Goal: Task Accomplishment & Management: Manage account settings

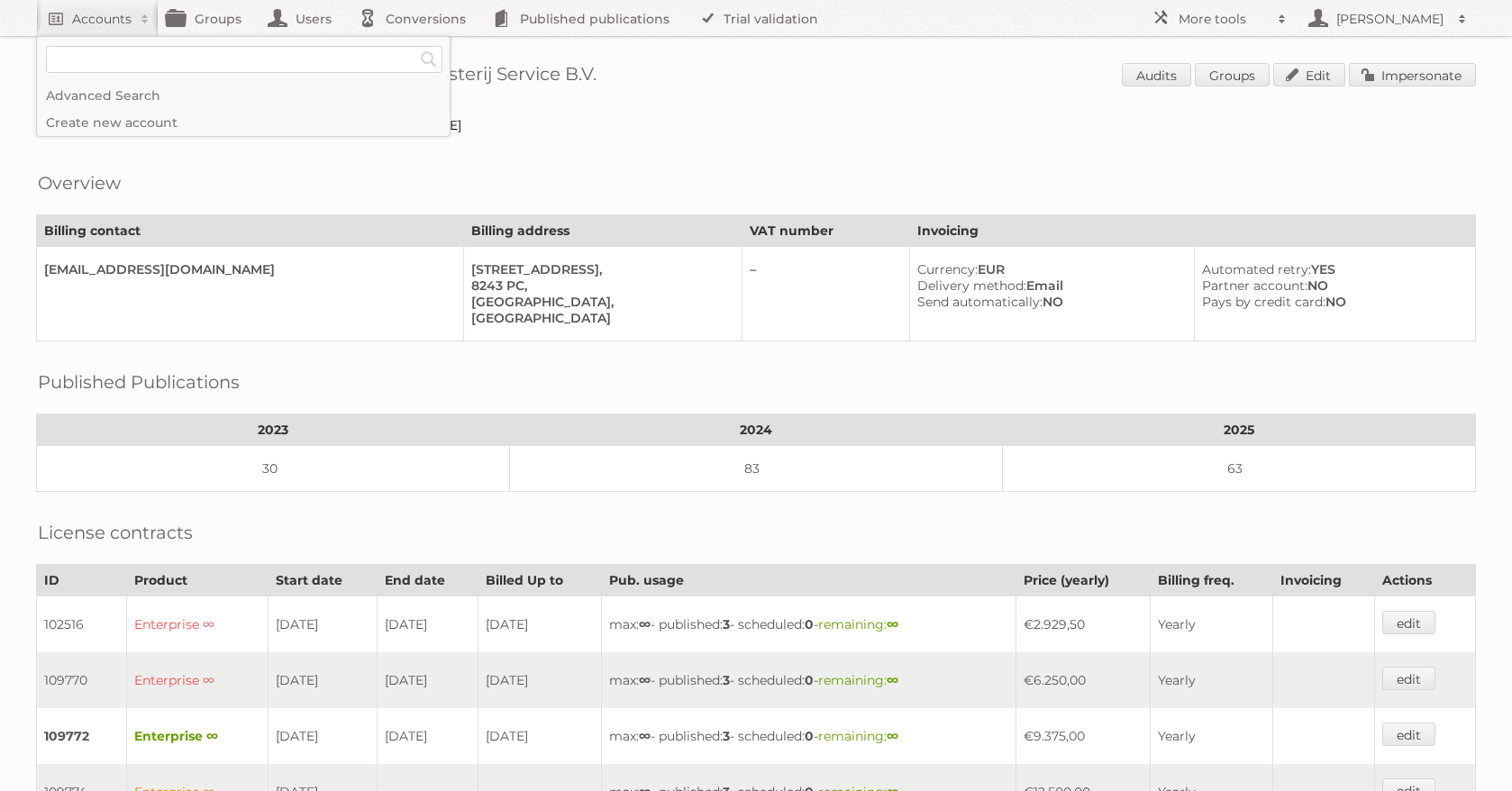
scroll to position [536, 0]
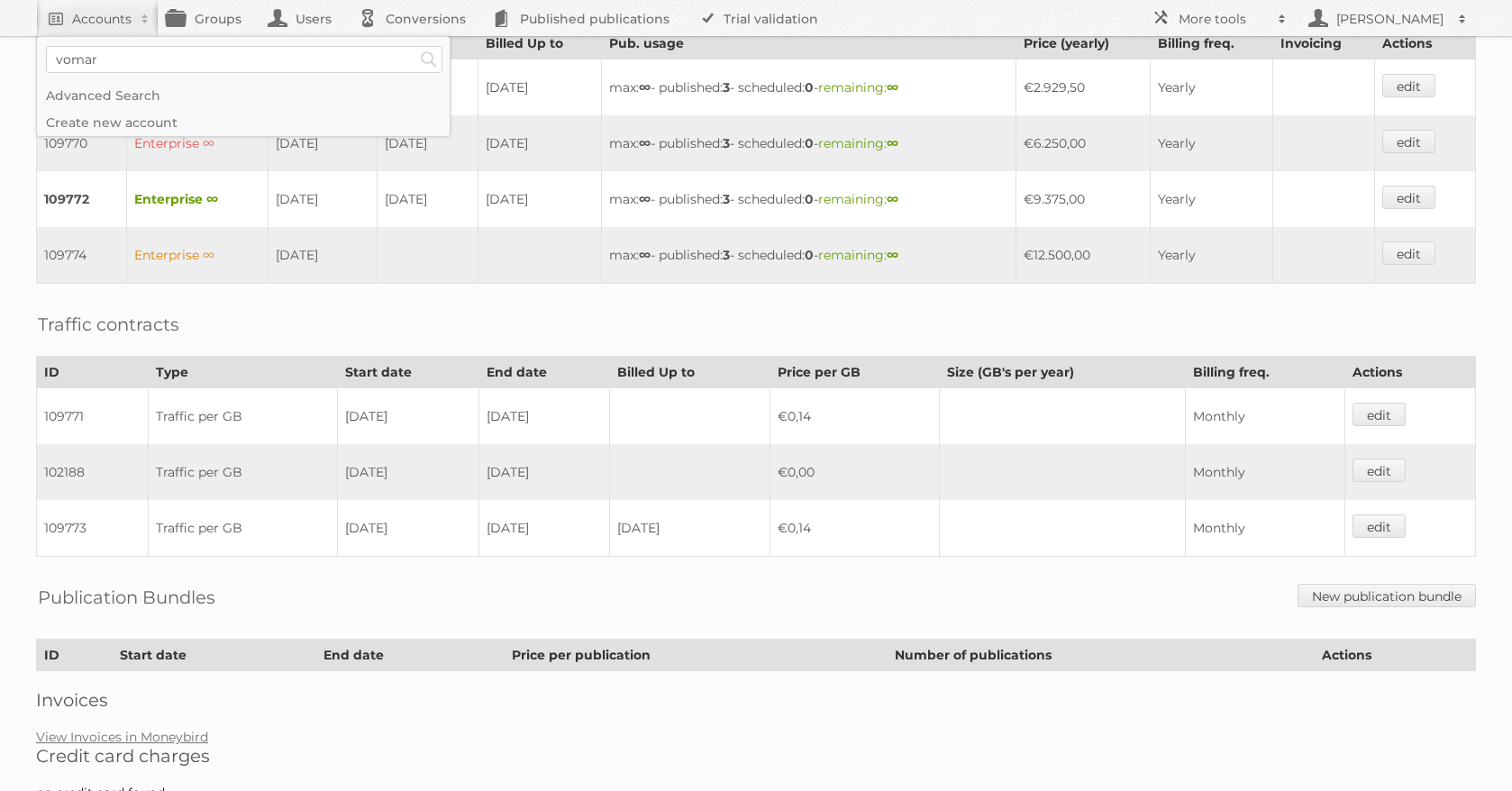
type input"] "vomar"
click at [416, 46] on input "Search" at bounding box center [429, 60] width 27 height 27
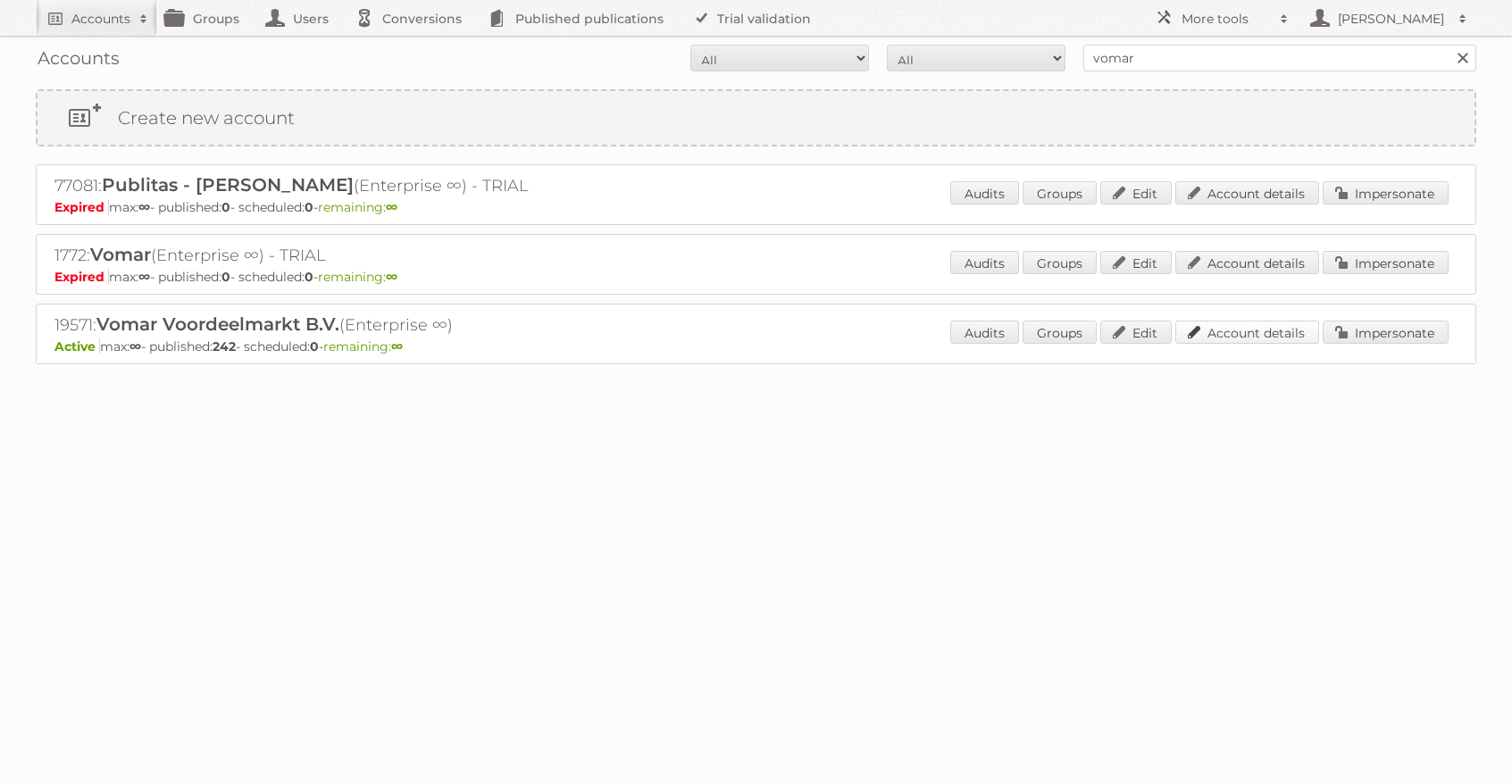
click at [1236, 331] on link "Account details" at bounding box center [1247, 333] width 143 height 23
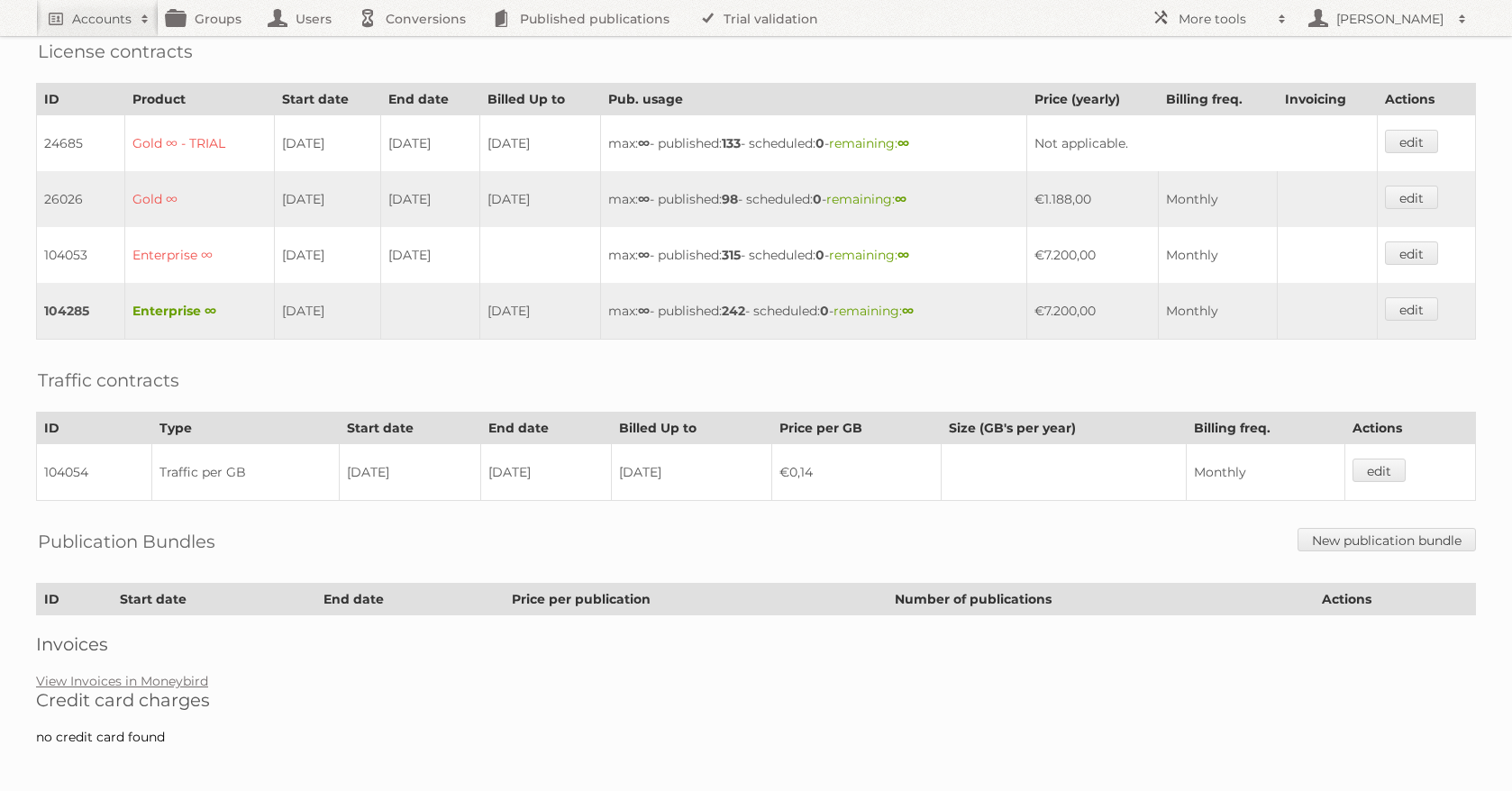
scroll to position [489, 0]
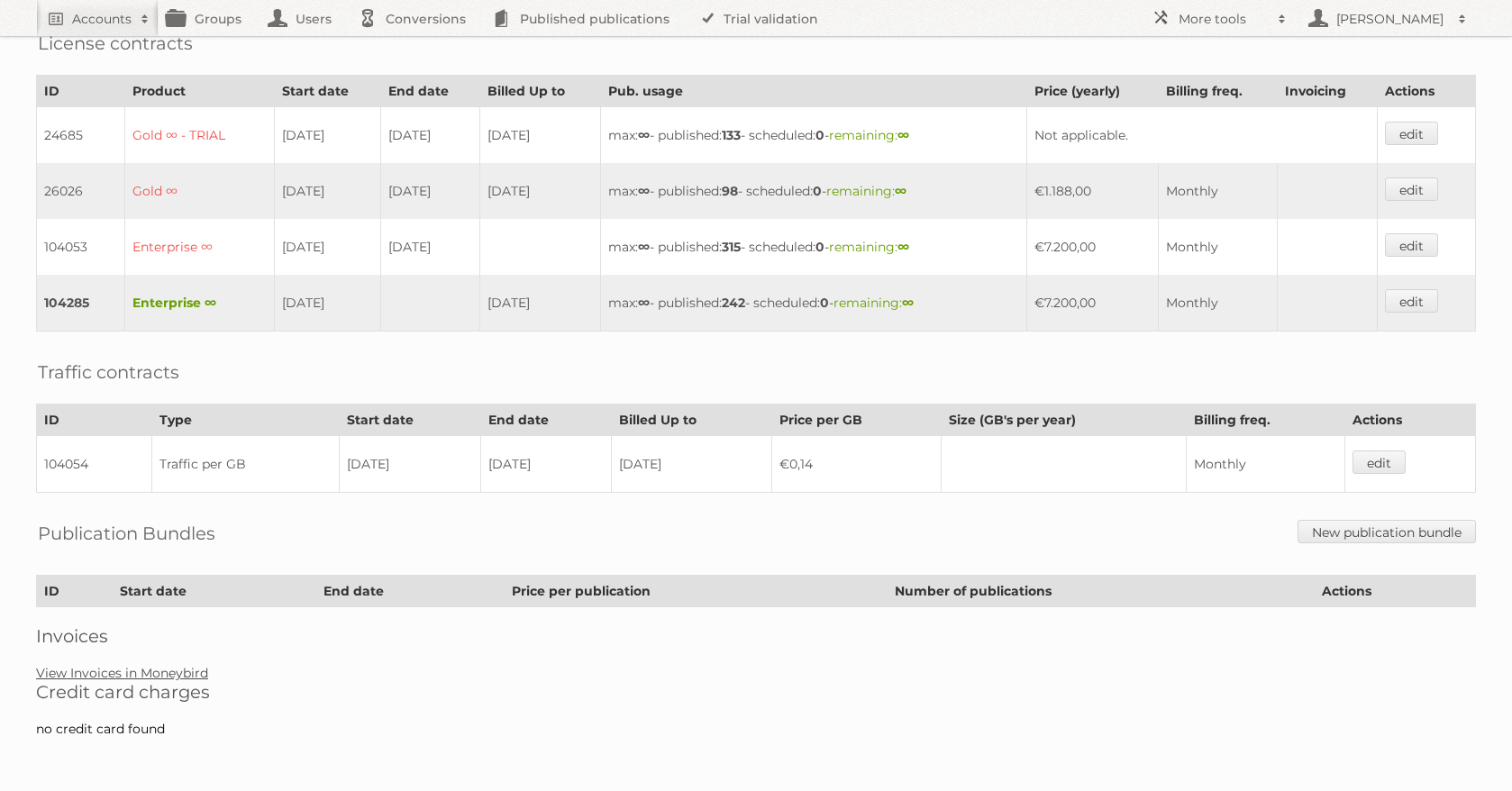
click at [168, 676] on link "View Invoices in Moneybird" at bounding box center [122, 673] width 172 height 16
click at [204, 674] on link "View Invoices in Moneybird" at bounding box center [122, 673] width 172 height 16
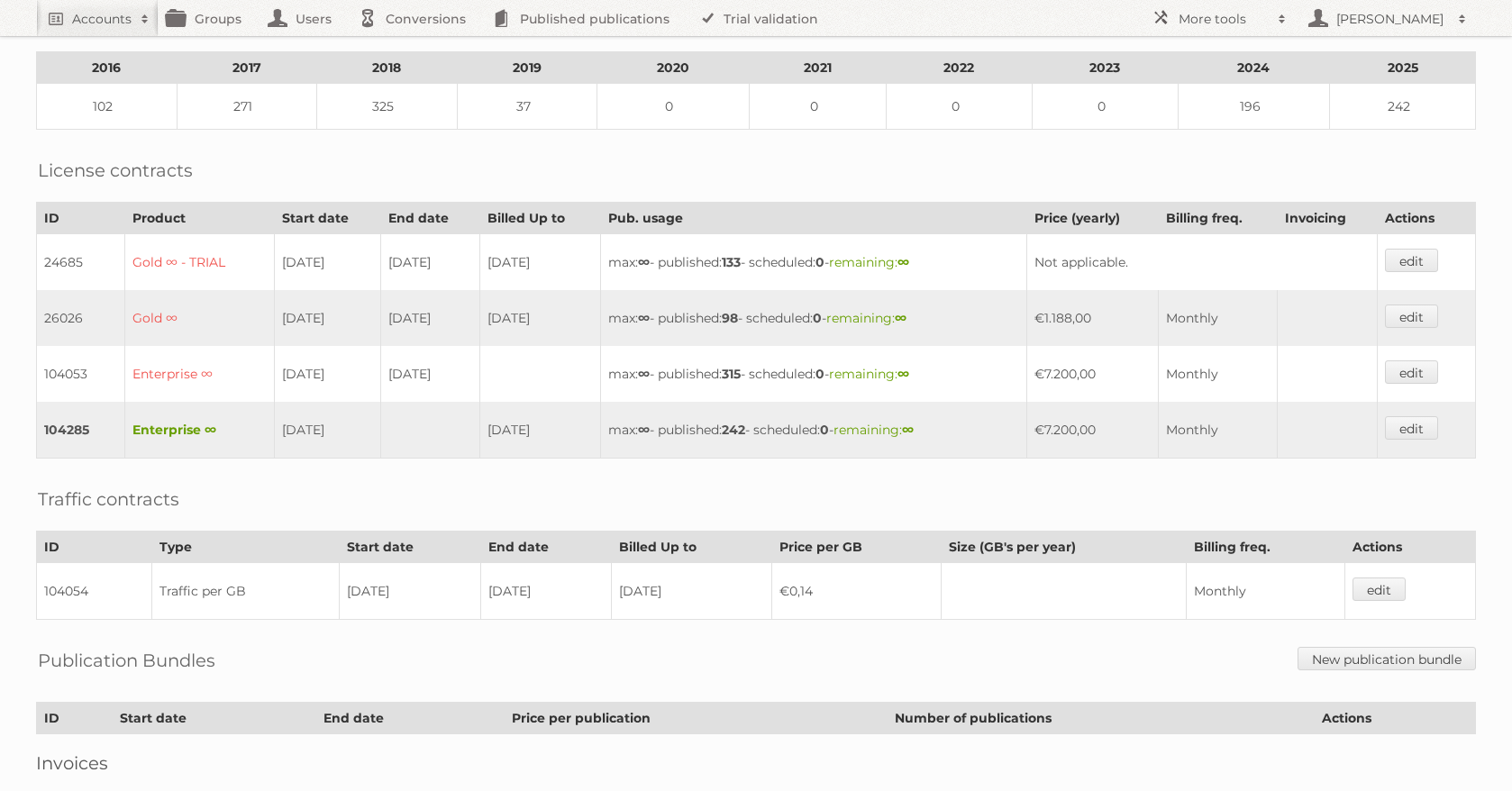
scroll to position [0, 0]
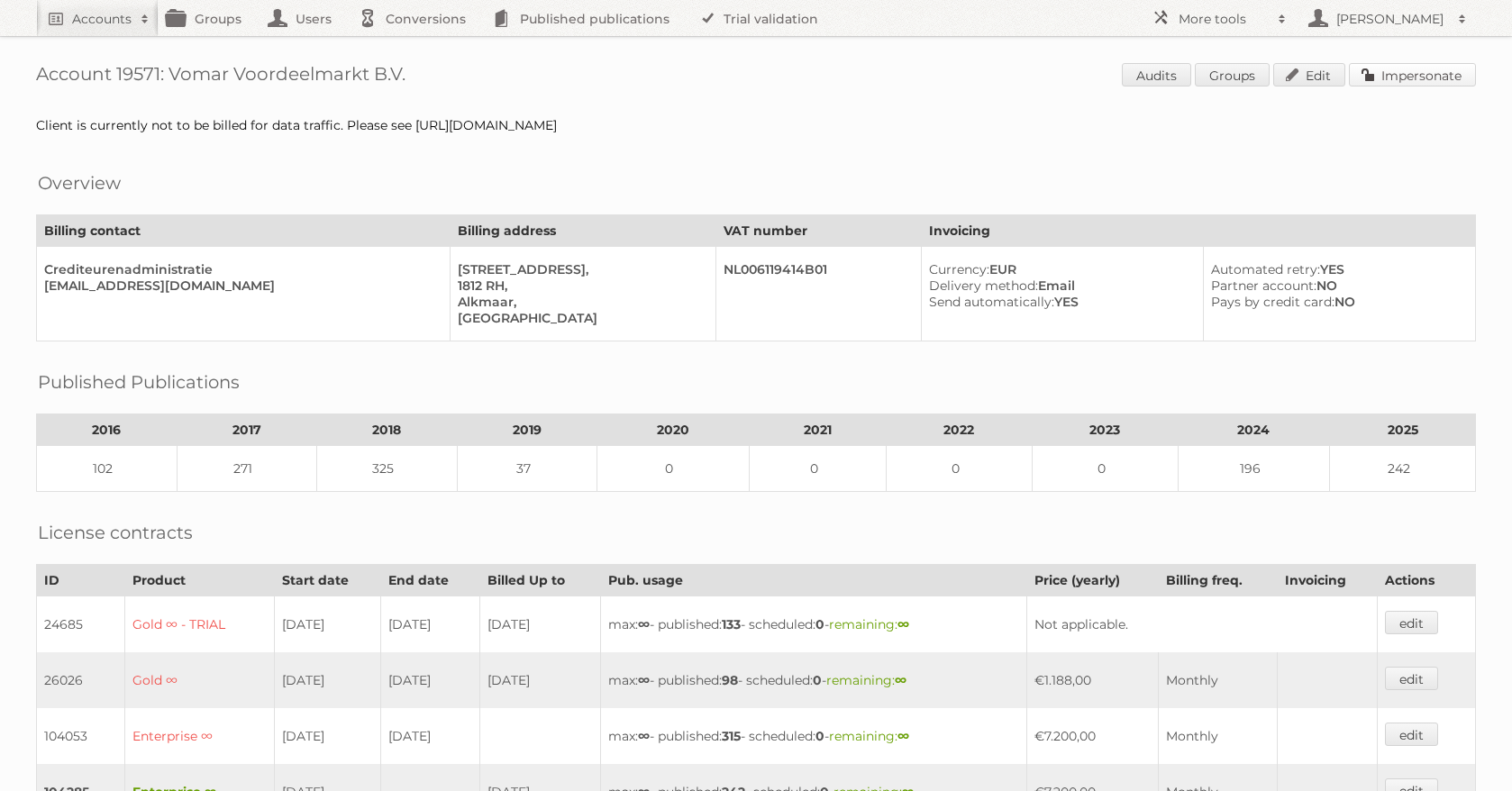
click at [1434, 71] on link "Impersonate" at bounding box center [1413, 75] width 127 height 24
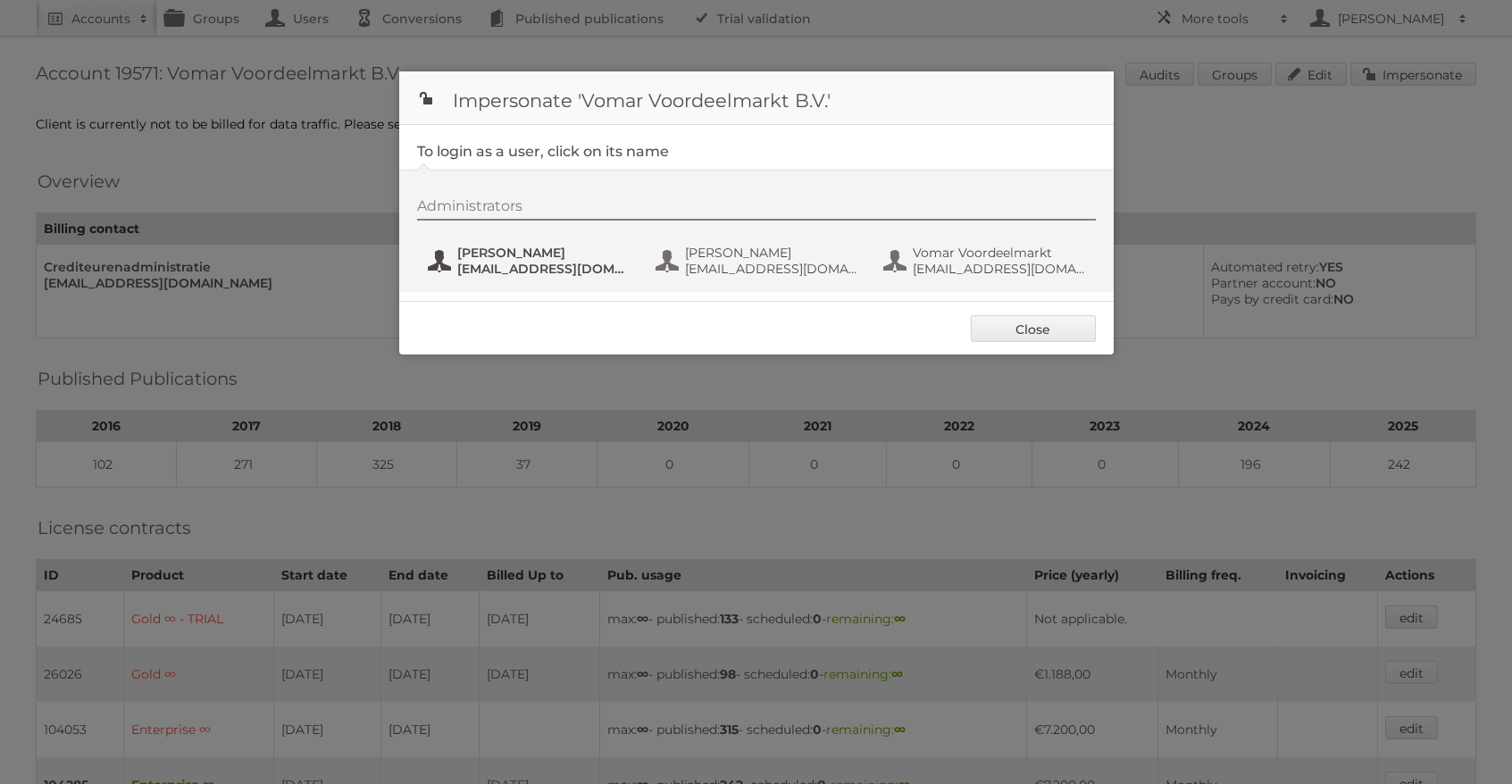
click at [530, 273] on span "[EMAIL_ADDRESS][DOMAIN_NAME]" at bounding box center [544, 269] width 173 height 16
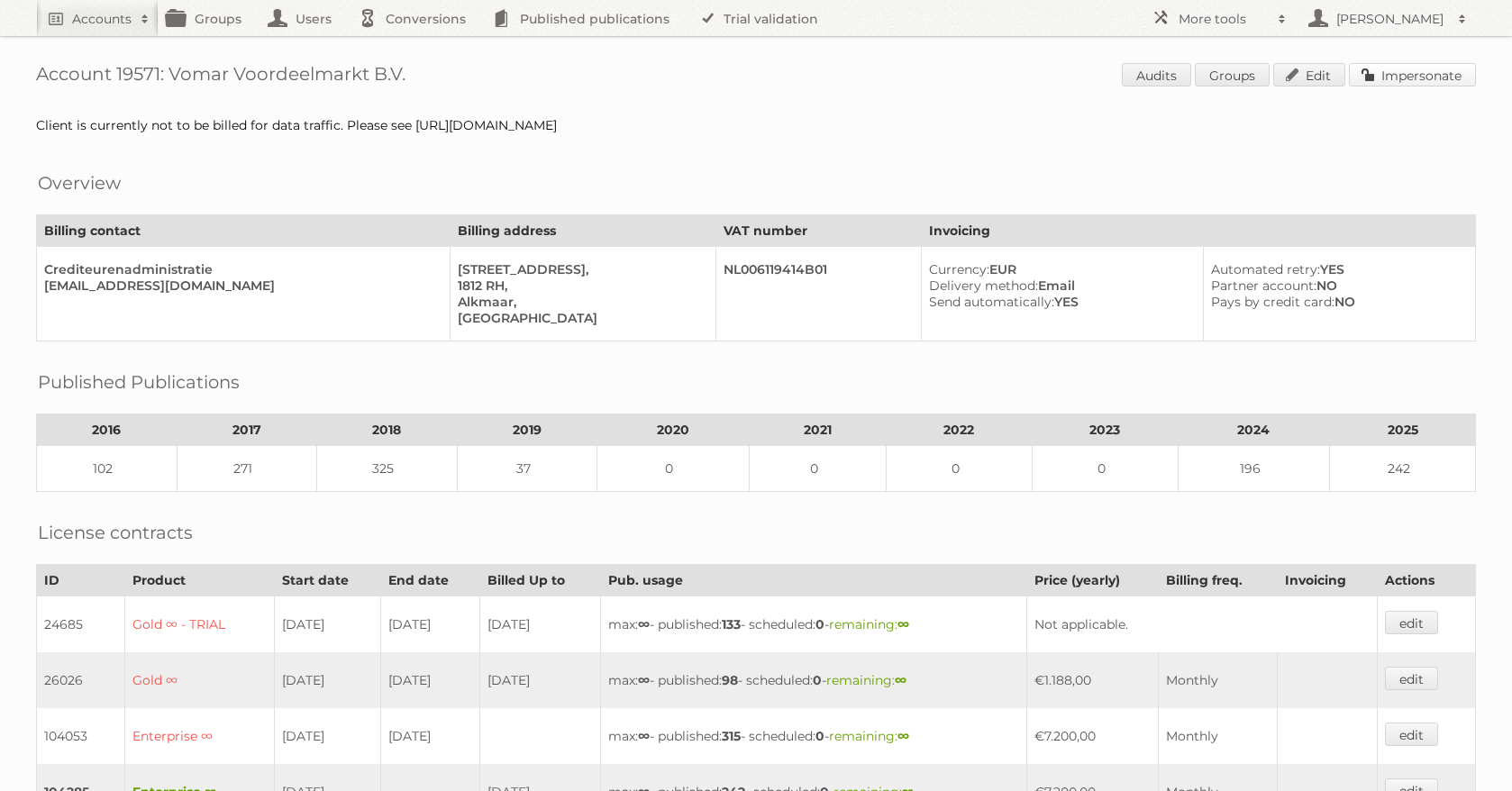
click at [1421, 81] on link "Impersonate" at bounding box center [1413, 75] width 127 height 24
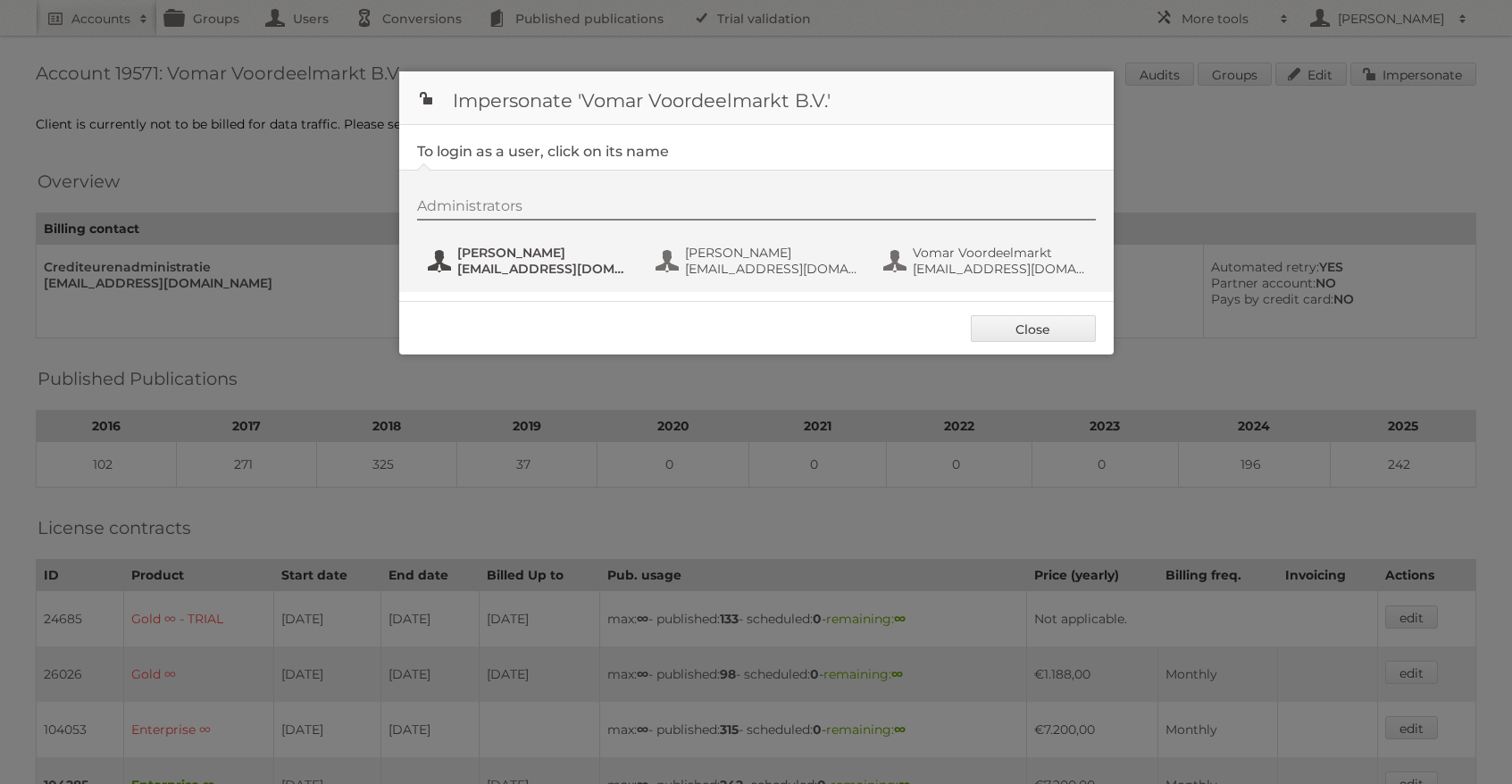
click at [529, 269] on span "[EMAIL_ADDRESS][DOMAIN_NAME]" at bounding box center [544, 269] width 173 height 16
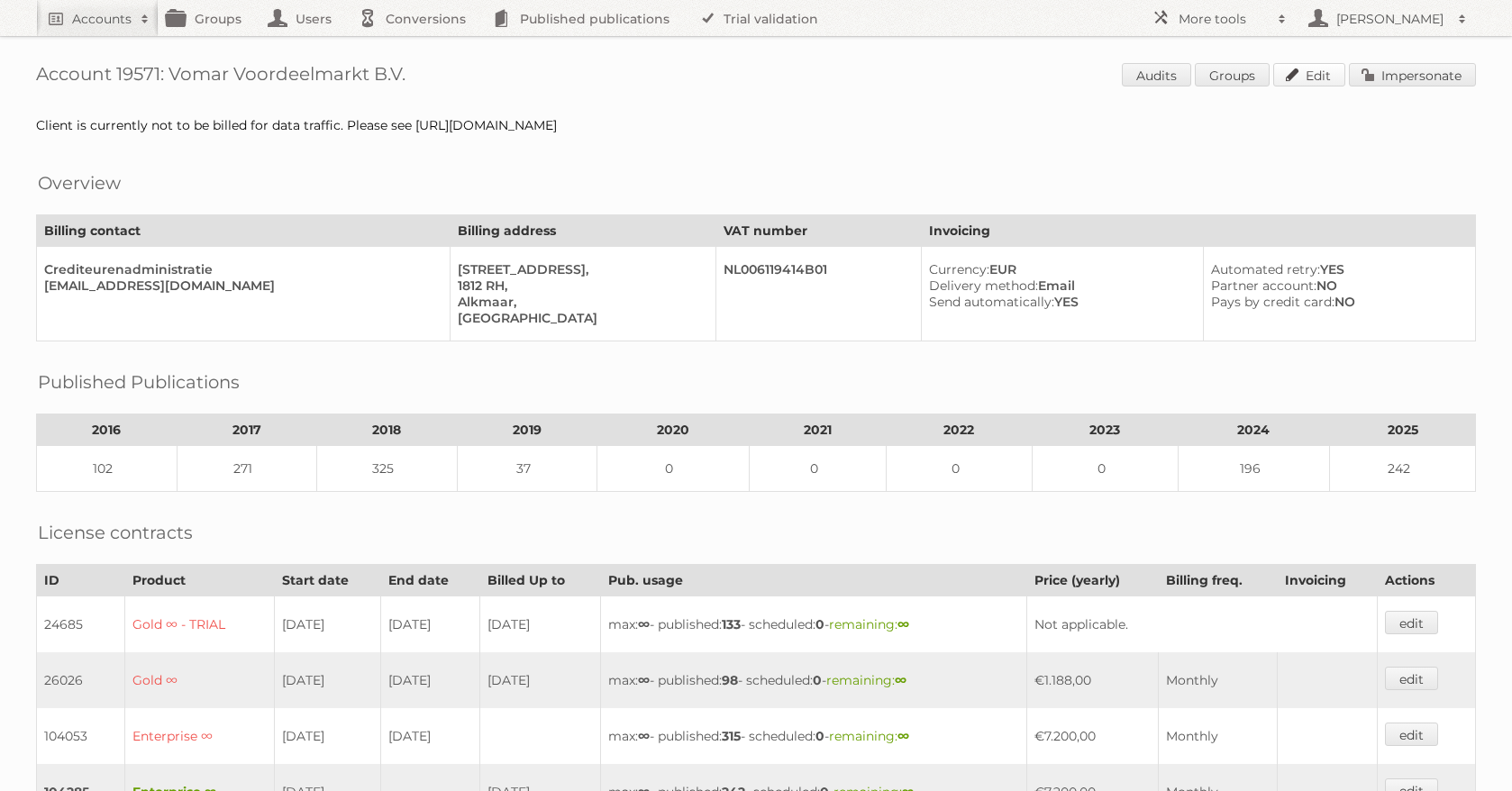
click at [1307, 74] on link "Edit" at bounding box center [1309, 75] width 72 height 24
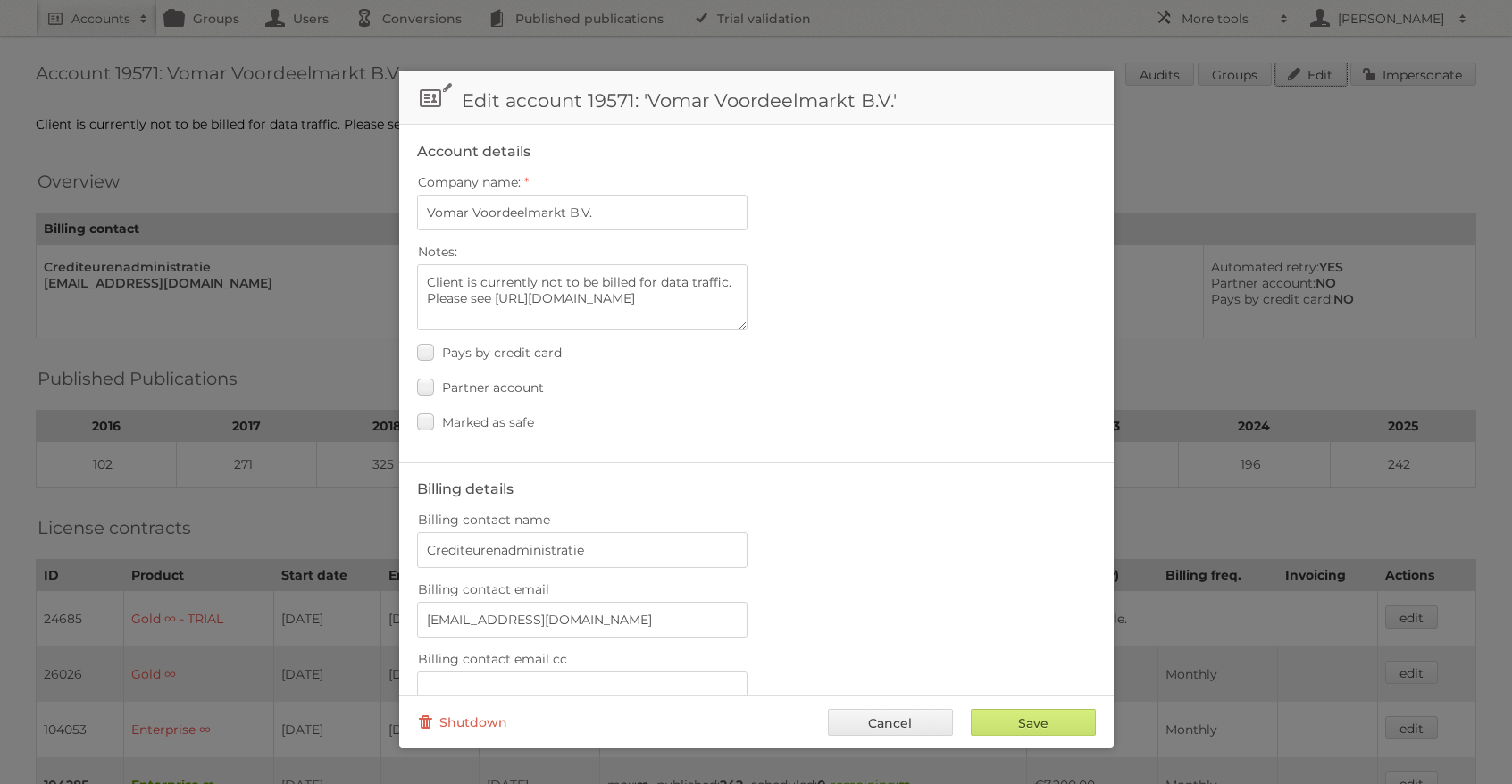
scroll to position [658, 0]
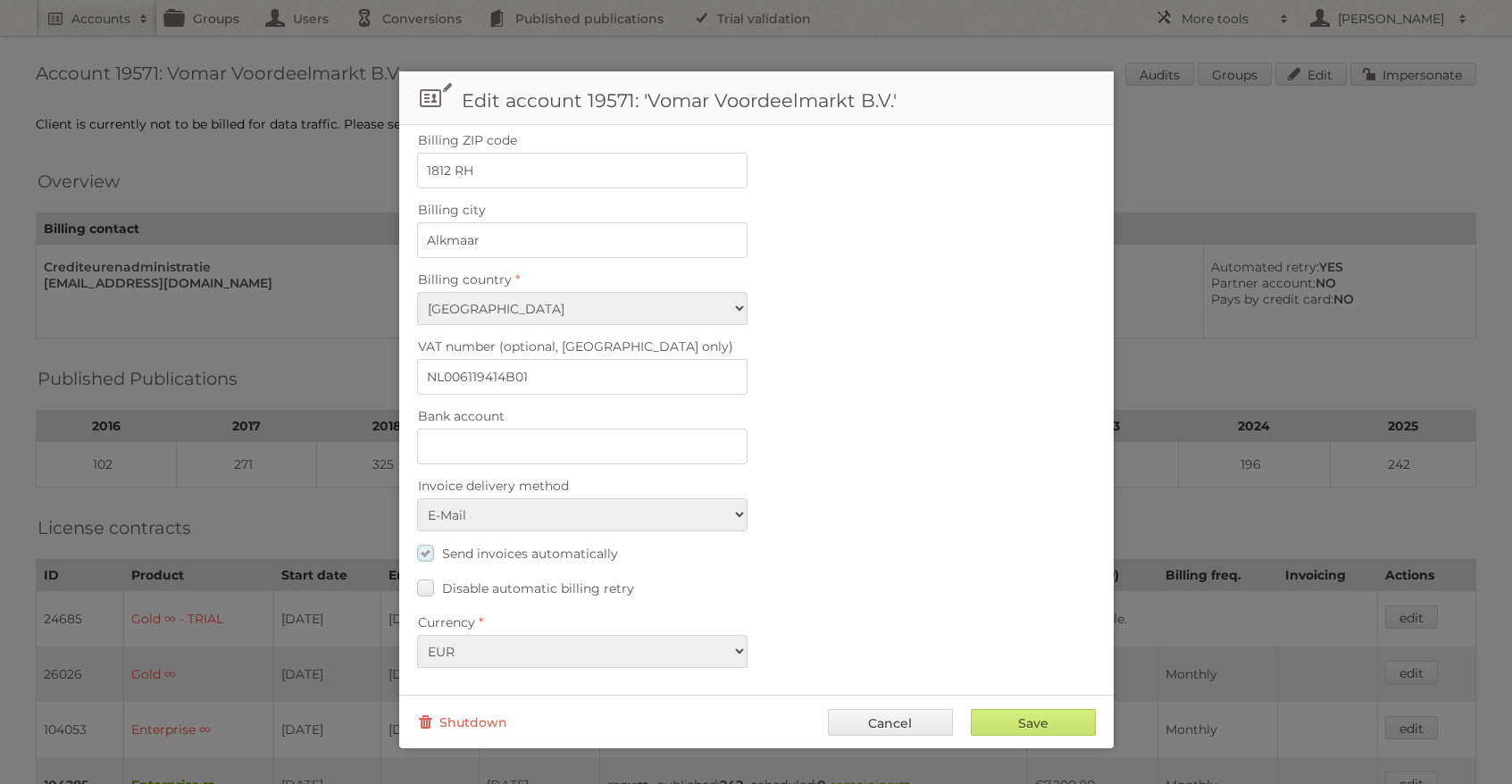
click at [525, 552] on span "Send invoices automatically" at bounding box center [529, 553] width 176 height 16
click at [0, 0] on input "Send invoices automatically" at bounding box center [0, 0] width 0 height 0
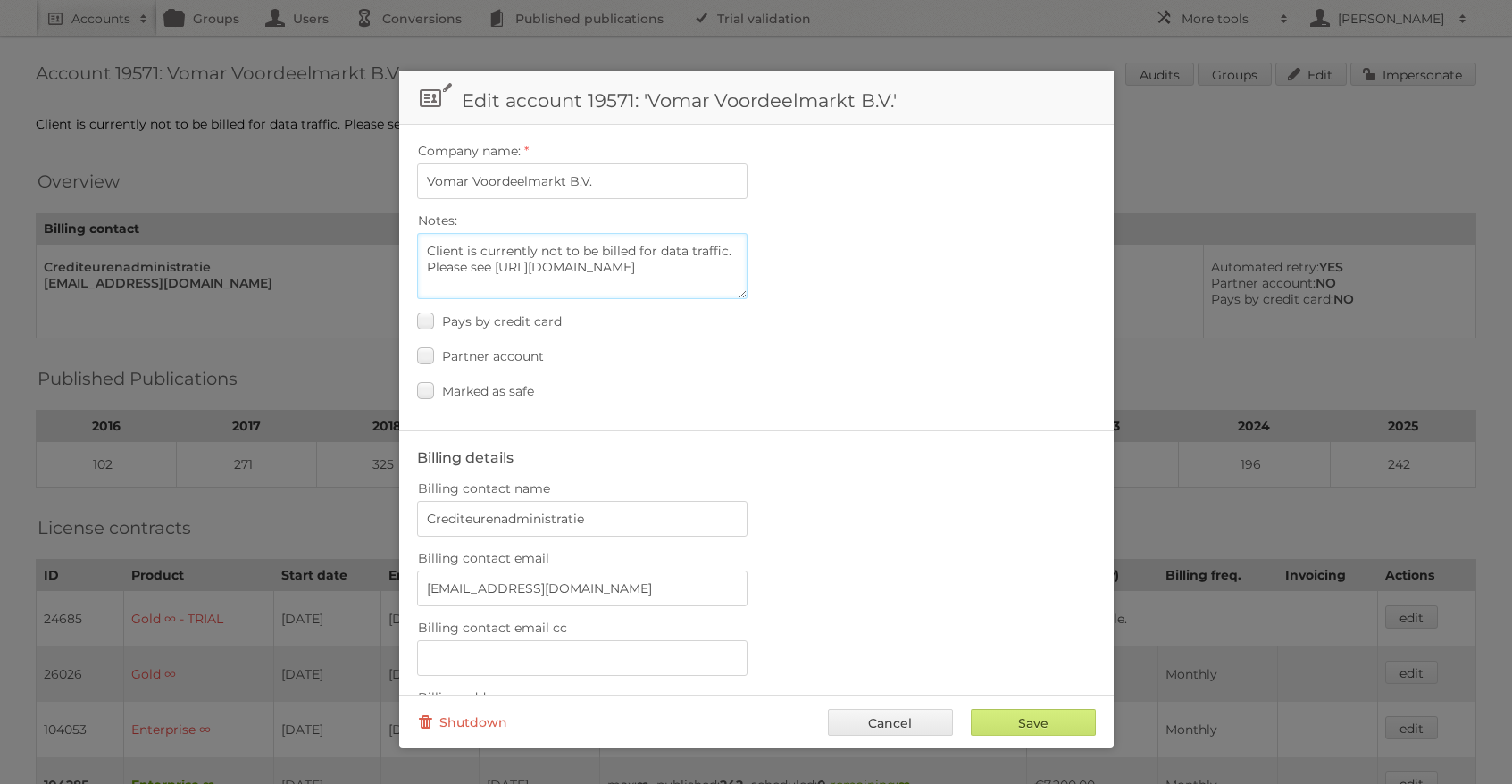
scroll to position [18, 0]
drag, startPoint x: 743, startPoint y: 254, endPoint x: 729, endPoint y: 283, distance: 32.2
click at [739, 284] on textarea "Client is currently not to be billed for data traffic. Please see [URL][DOMAIN_…" at bounding box center [582, 266] width 331 height 66
click at [677, 286] on textarea "Client is currently not to be billed for data traffic. Please see [URL][DOMAIN_…" at bounding box center [582, 266] width 331 height 66
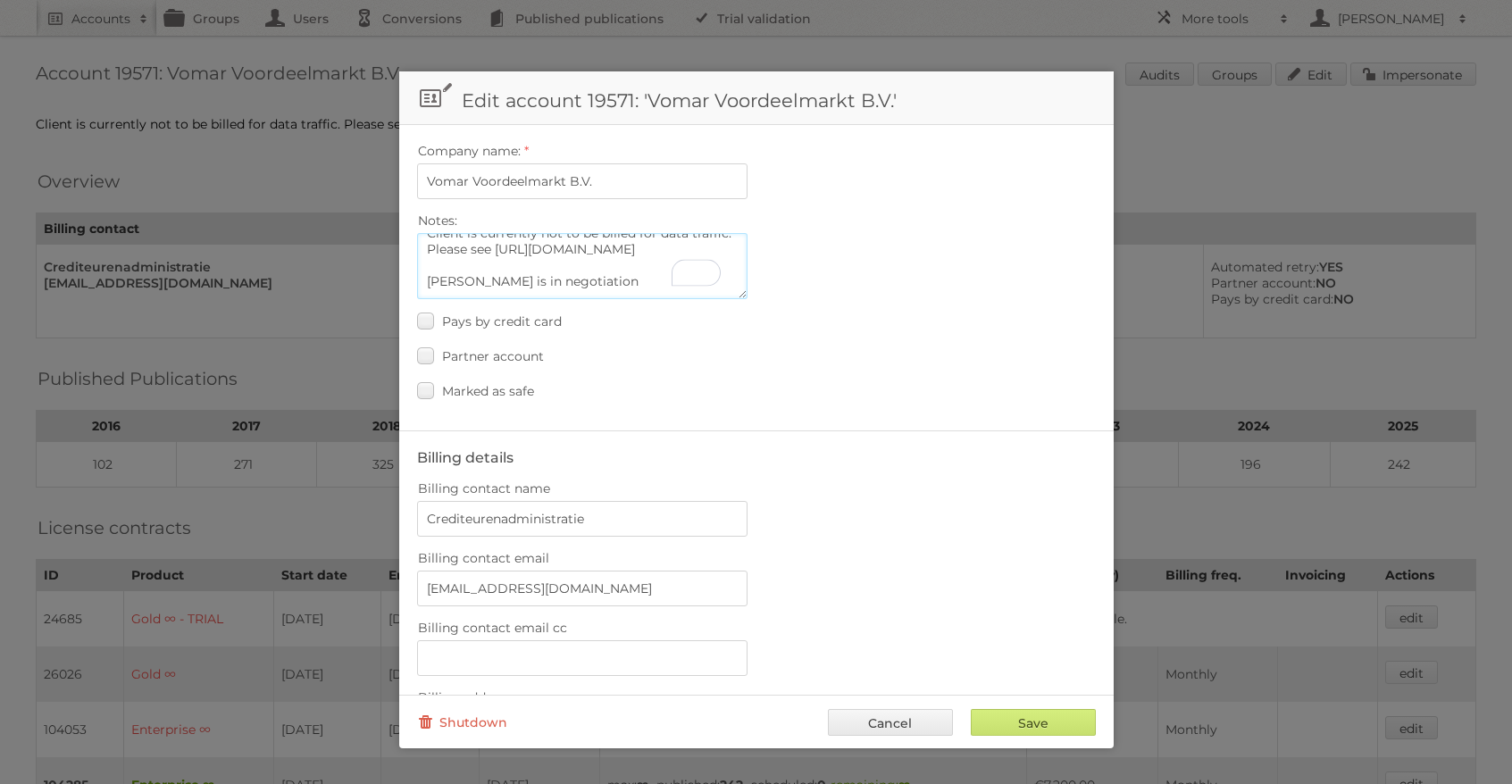
click at [569, 292] on textarea "Client is currently not to be billed for data traffic. Please see [URL][DOMAIN_…" at bounding box center [582, 266] width 331 height 66
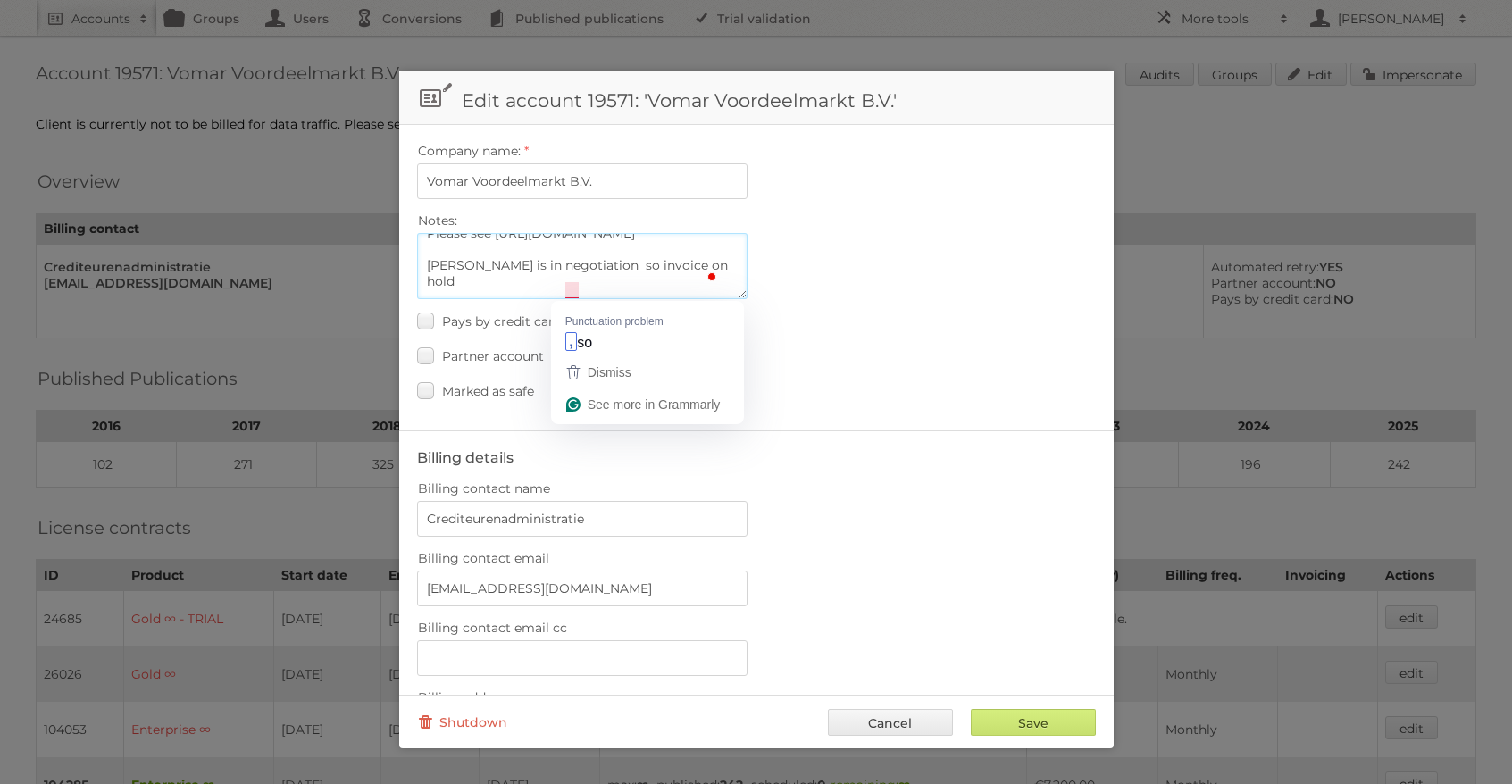
click at [566, 292] on textarea "Client is currently not to be billed for data traffic. Please see [URL][DOMAIN_…" at bounding box center [582, 266] width 331 height 66
type textarea "Client is currently not to be billed for data traffic. Please see [URL][DOMAIN_…"
click at [1001, 713] on input "Save" at bounding box center [1033, 723] width 125 height 27
type input "..."
